Goal: Communication & Community: Participate in discussion

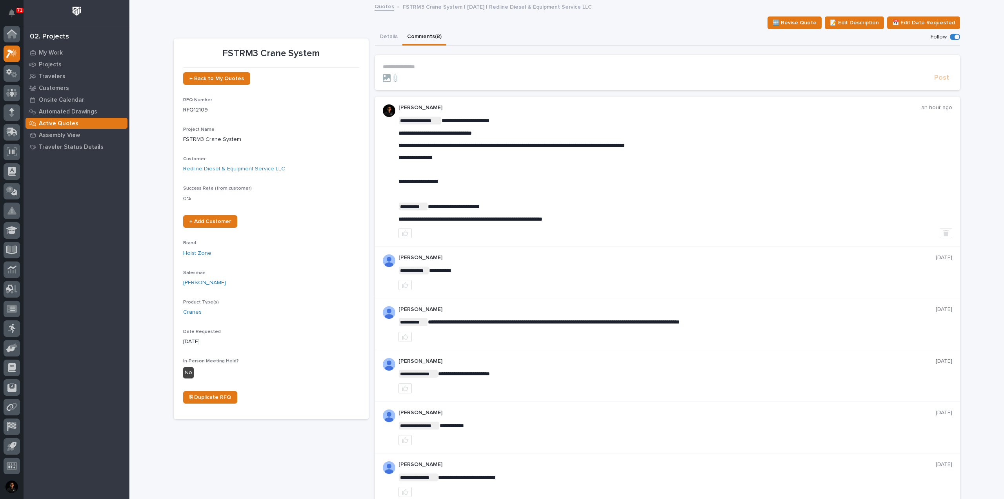
click at [417, 65] on p "**********" at bounding box center [667, 67] width 569 height 7
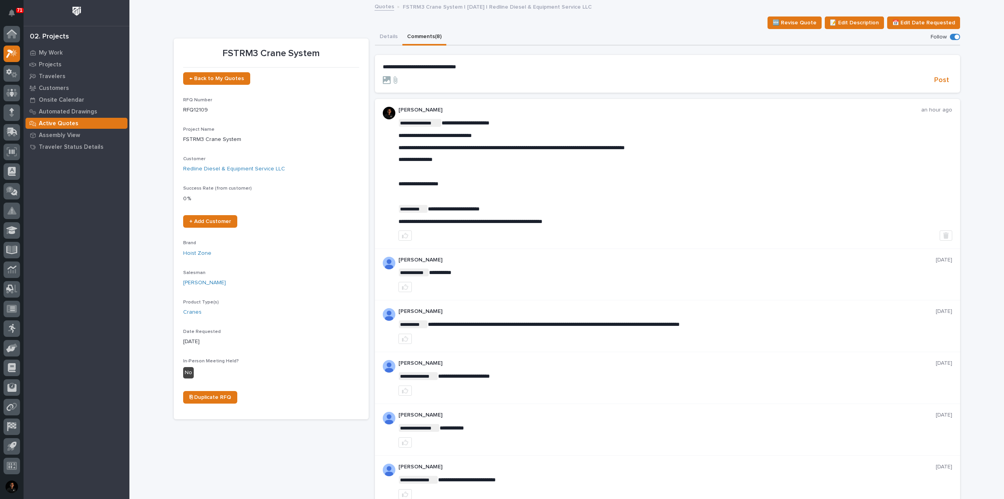
click at [453, 67] on span "**********" at bounding box center [419, 66] width 73 height 5
click at [456, 67] on span "**********" at bounding box center [419, 66] width 73 height 5
click at [937, 79] on span "Post" at bounding box center [941, 80] width 15 height 9
